Goal: Transaction & Acquisition: Purchase product/service

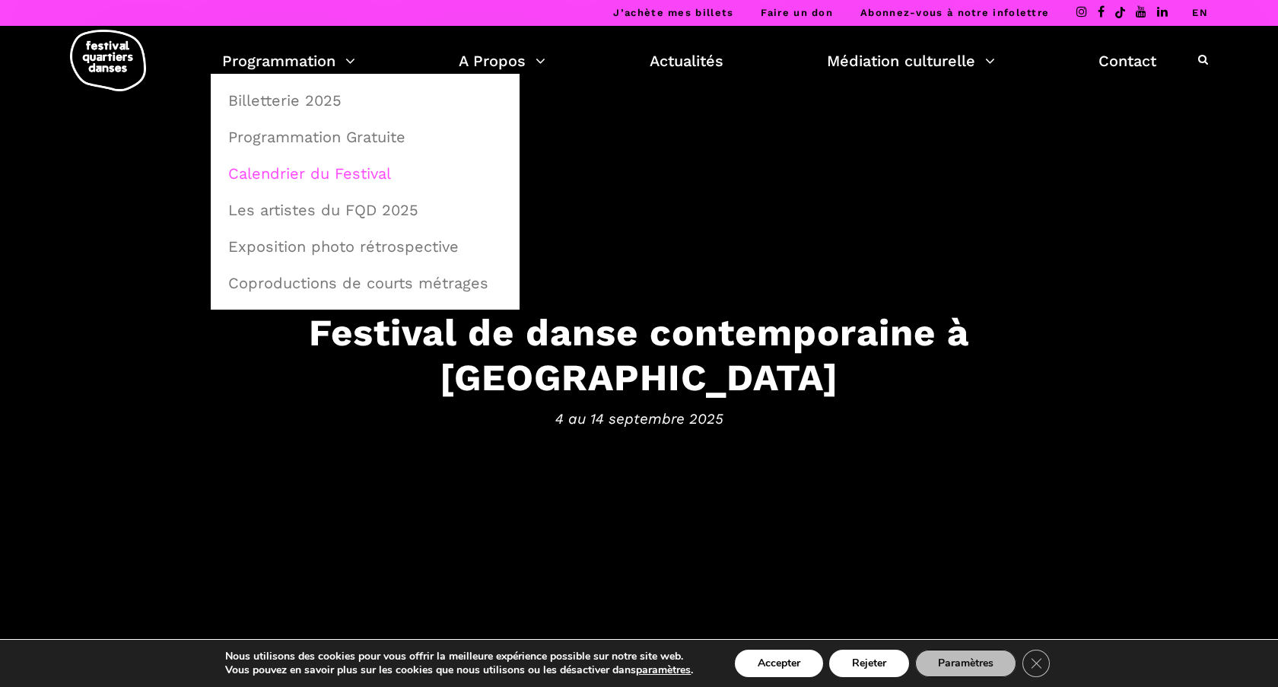
click at [339, 170] on link "Calendrier du Festival" at bounding box center [365, 173] width 292 height 35
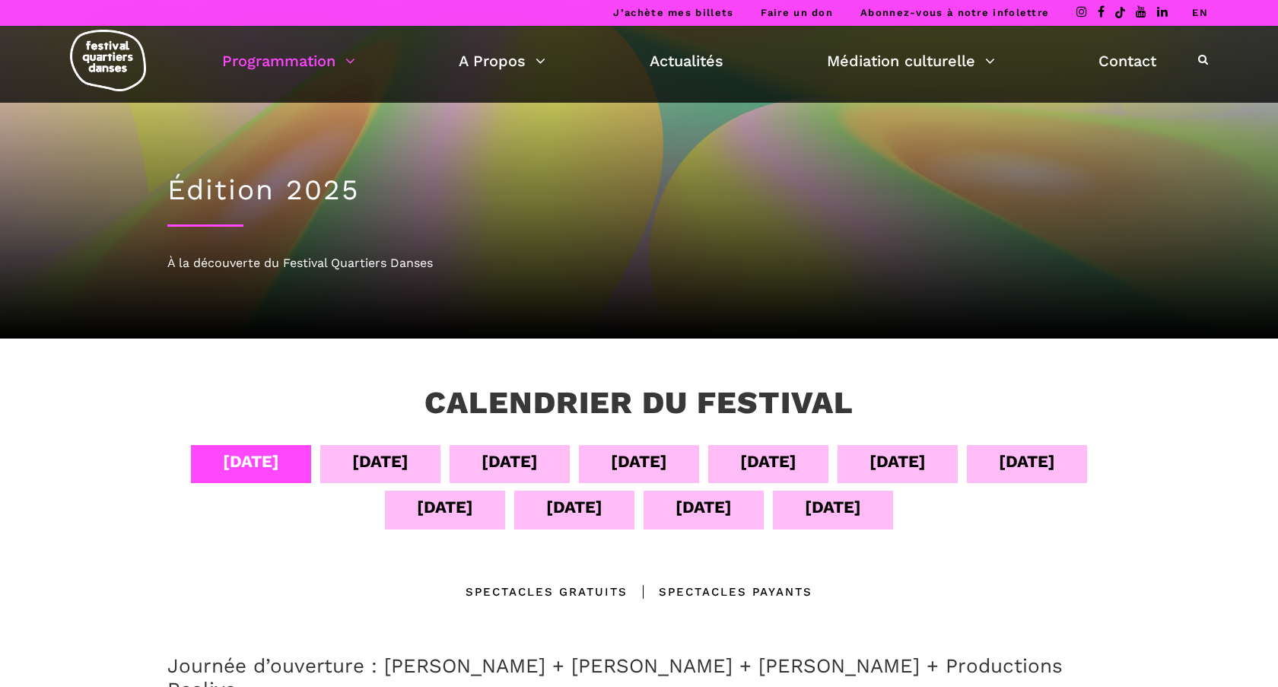
click at [796, 469] on div "[DATE]" at bounding box center [768, 461] width 56 height 27
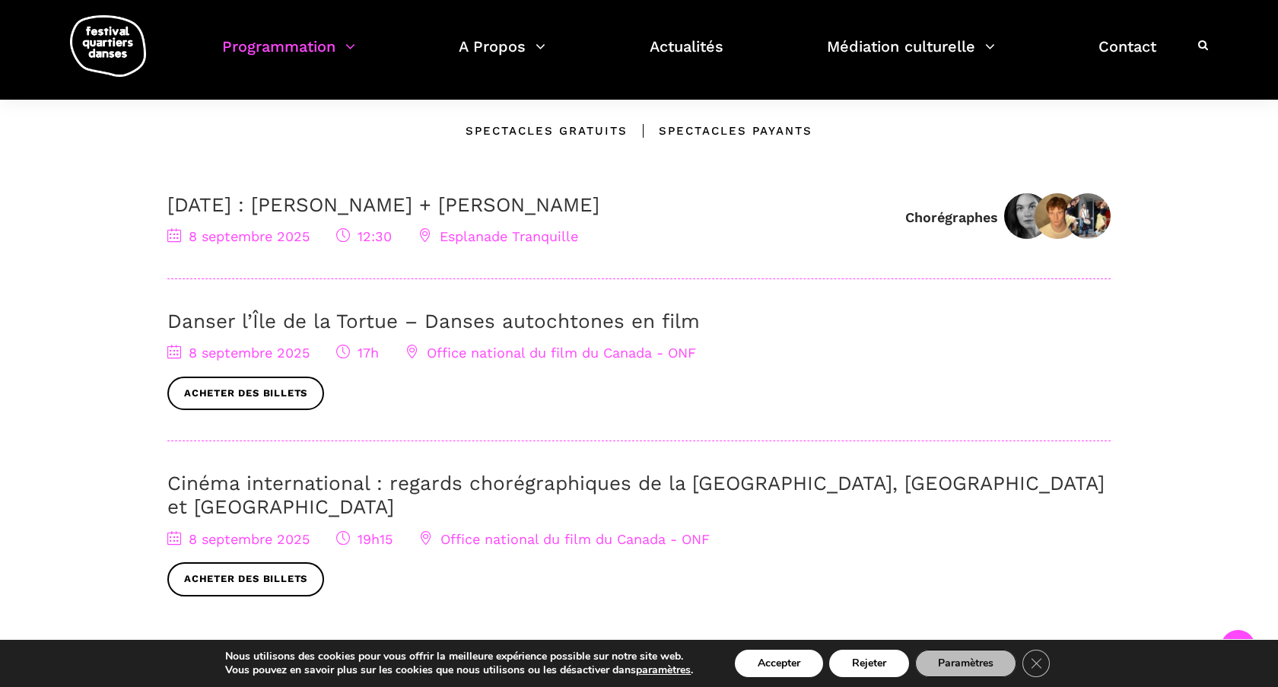
scroll to position [477, 0]
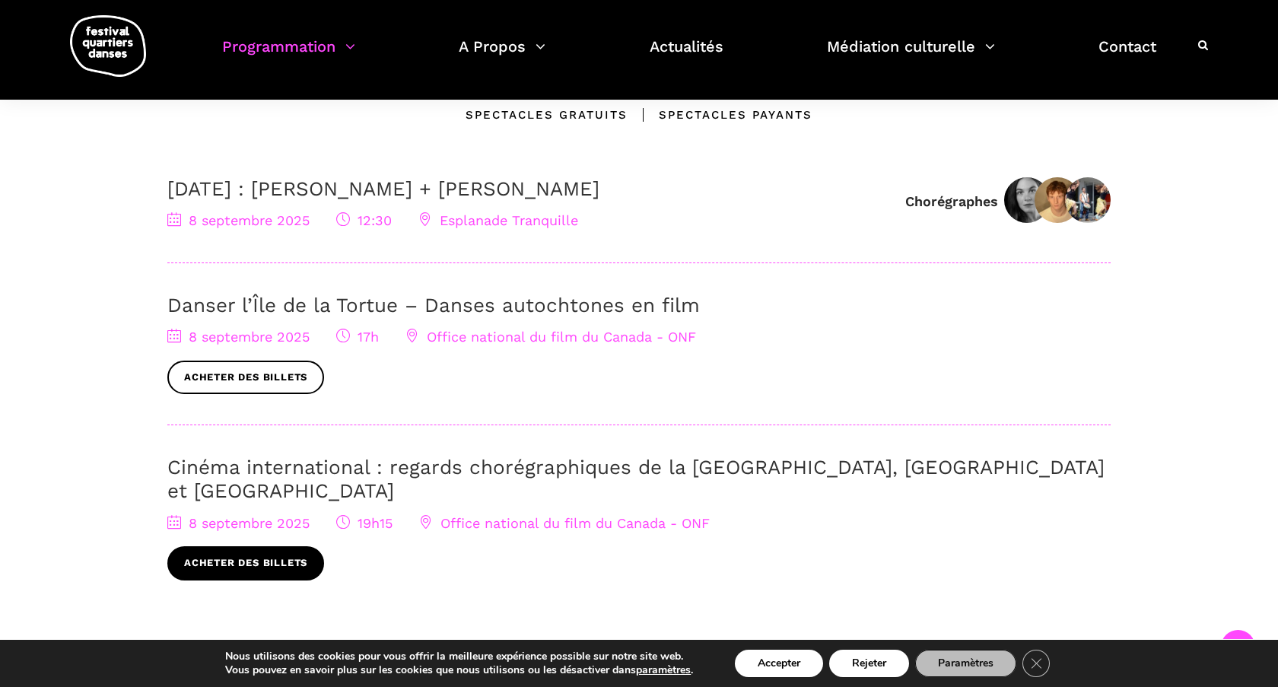
click at [231, 546] on link "Acheter des billets" at bounding box center [245, 563] width 157 height 34
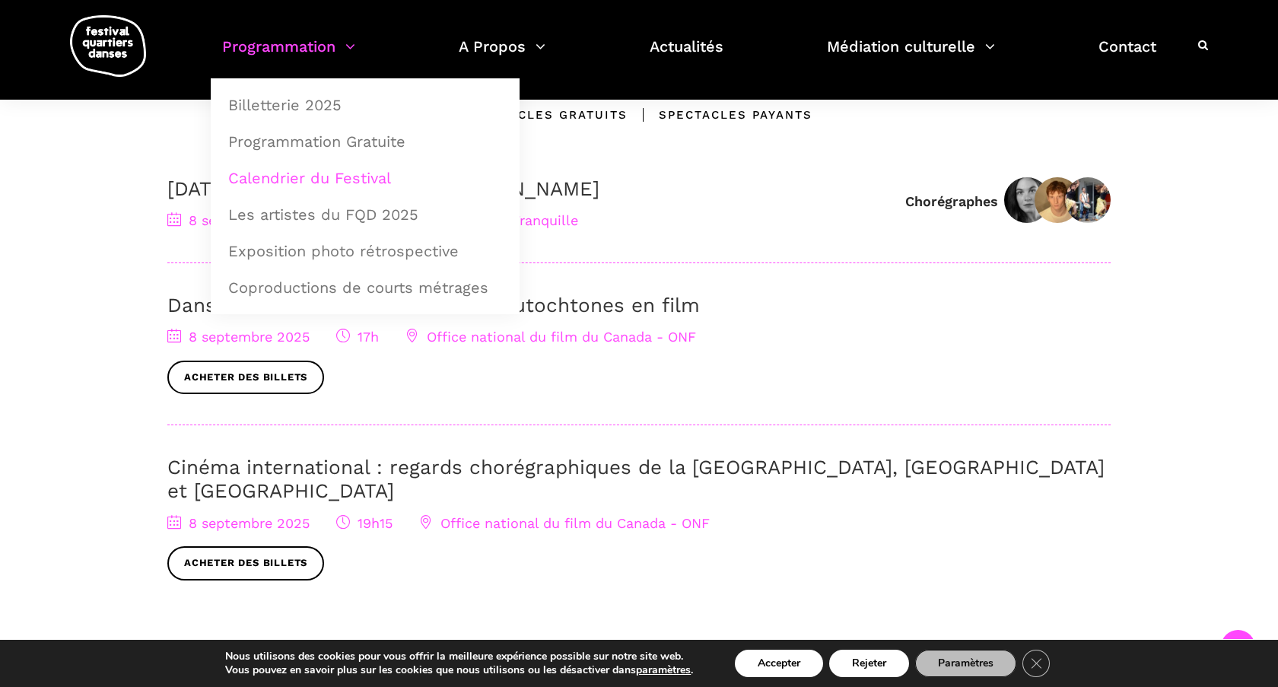
click at [345, 177] on link "Calendrier du Festival" at bounding box center [365, 177] width 292 height 35
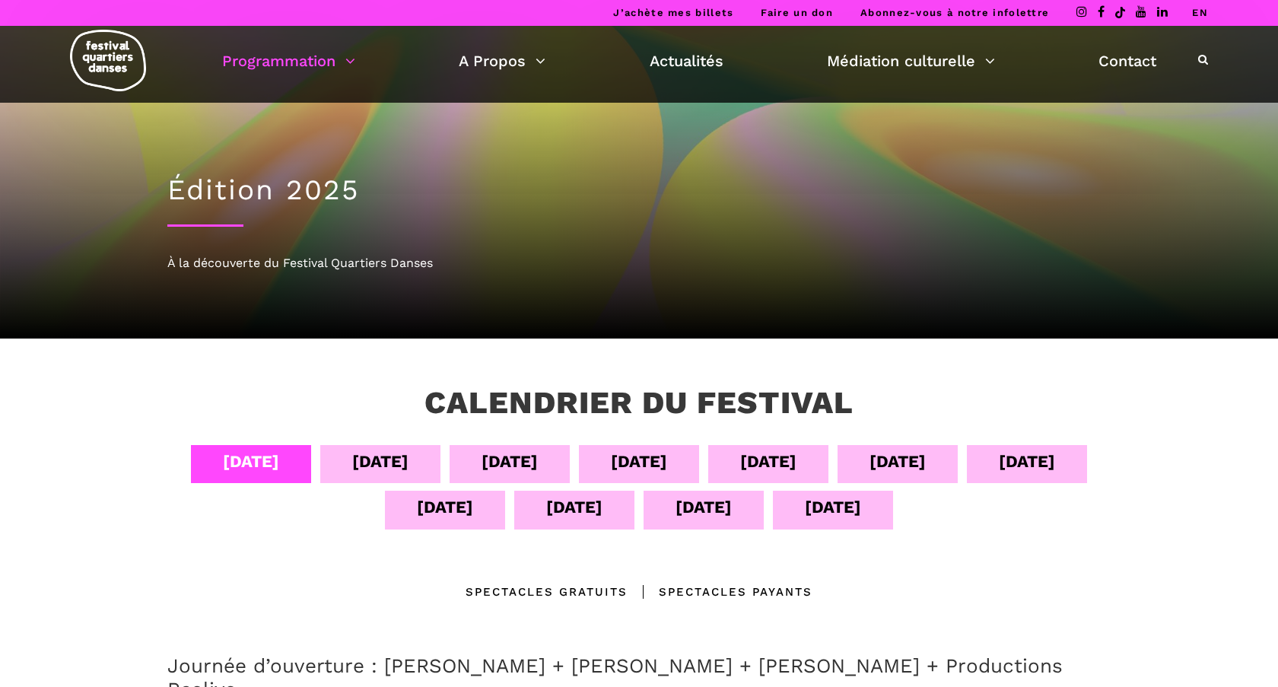
click at [780, 465] on div "08 sept" at bounding box center [768, 461] width 56 height 27
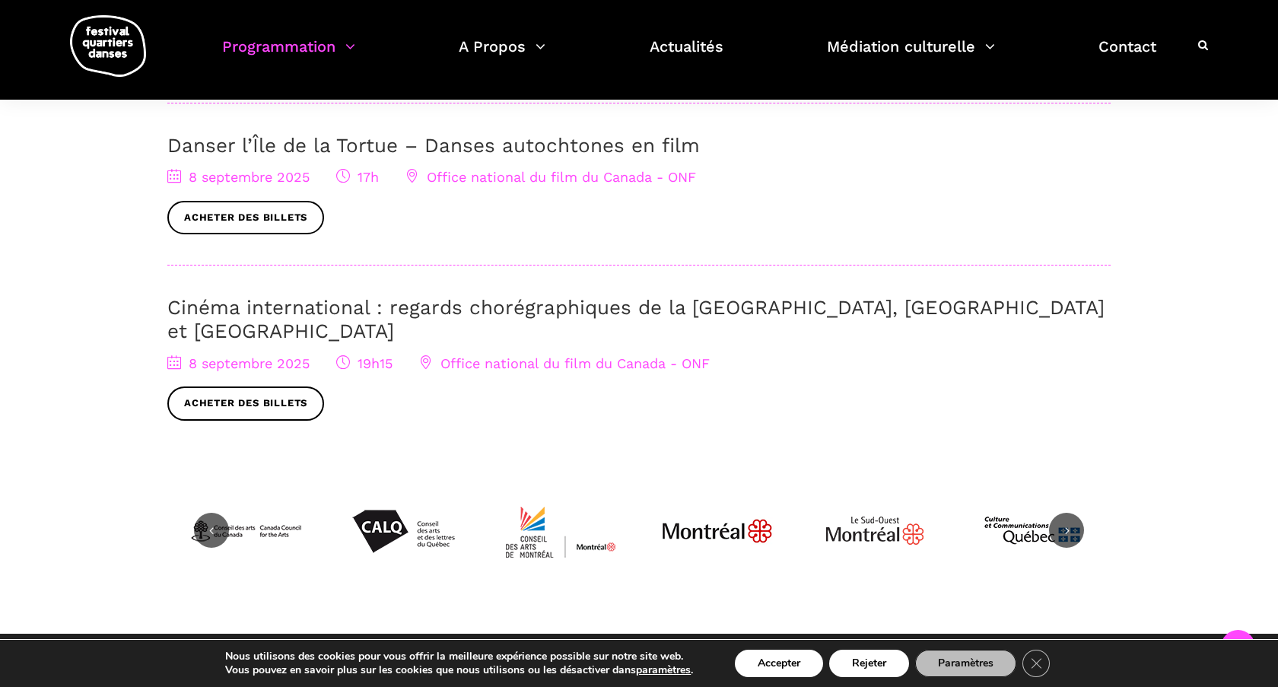
scroll to position [637, 0]
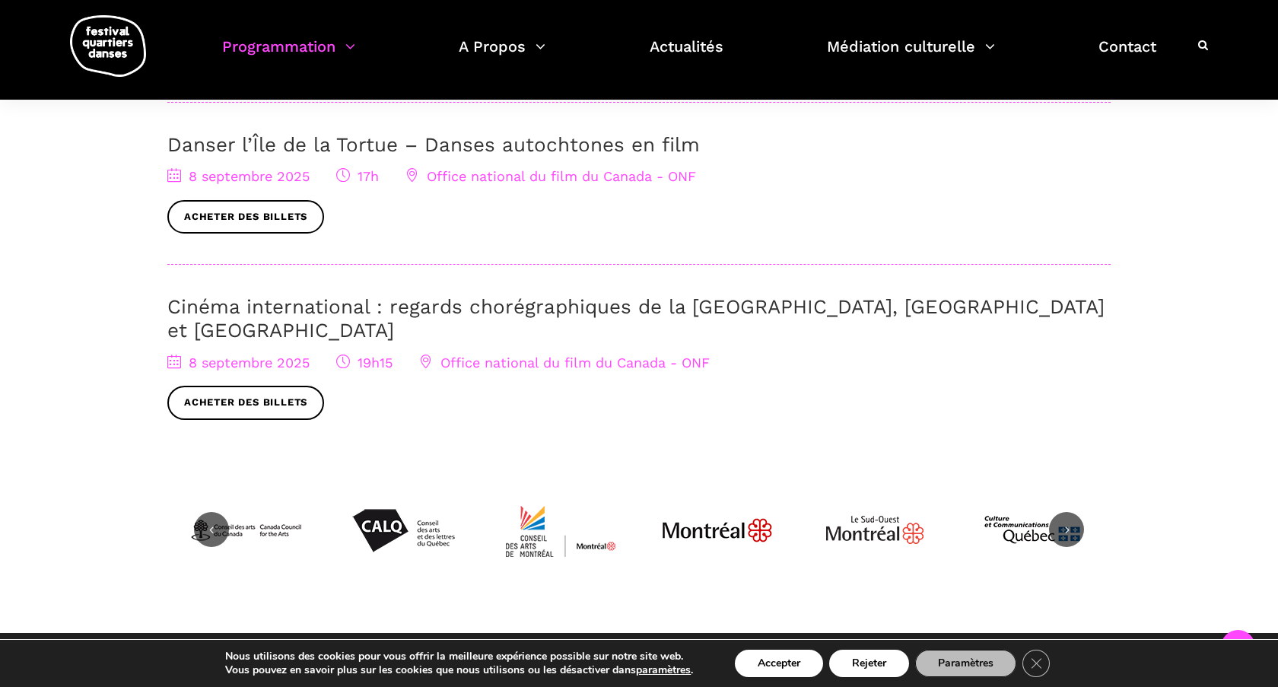
click at [362, 310] on link "Cinéma international : regards chorégraphiques de la Pologne, Brighton et Montr…" at bounding box center [635, 318] width 937 height 46
